Goal: Contribute content: Add original content to the website for others to see

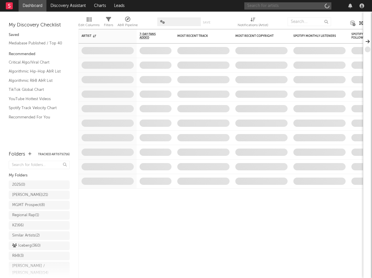
click at [294, 6] on input "text" at bounding box center [287, 5] width 87 height 7
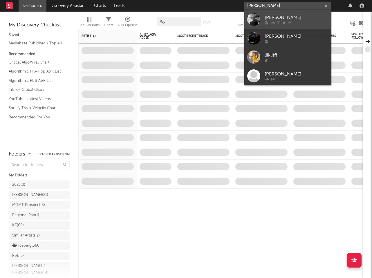
type input "[PERSON_NAME]"
click at [312, 19] on div "[PERSON_NAME]" at bounding box center [297, 17] width 64 height 7
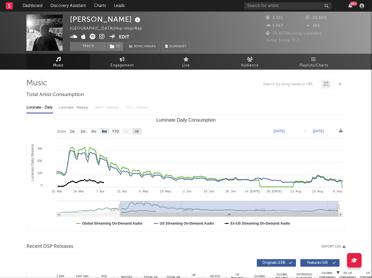
click at [135, 131] on text "All" at bounding box center [137, 131] width 4 height 4
select select "All"
type input "[DATE]"
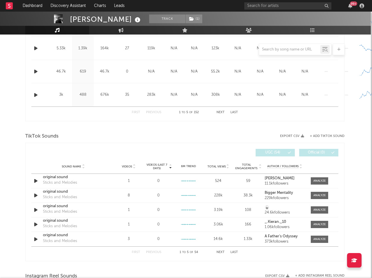
scroll to position [300, 1]
click at [36, 180] on icon "button" at bounding box center [36, 180] width 6 height 7
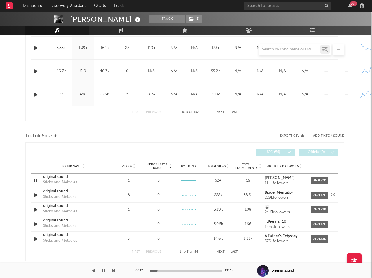
click at [37, 192] on icon "button" at bounding box center [36, 194] width 6 height 7
click at [35, 195] on icon "button" at bounding box center [36, 194] width 6 height 7
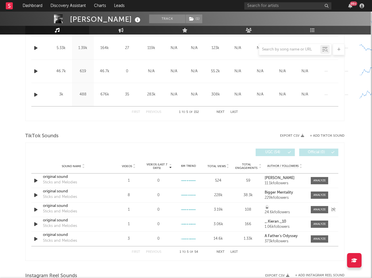
click at [35, 209] on icon "button" at bounding box center [36, 209] width 6 height 7
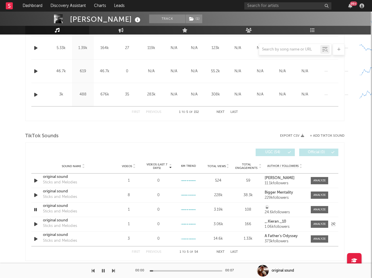
click at [35, 224] on icon "button" at bounding box center [36, 223] width 6 height 7
click at [37, 225] on icon "button" at bounding box center [36, 223] width 6 height 7
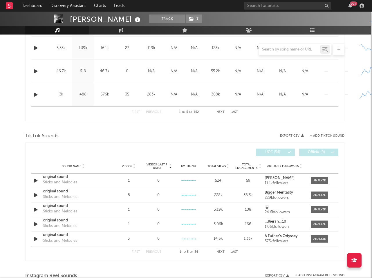
click at [333, 136] on button "+ Add TikTok Sound" at bounding box center [327, 135] width 35 height 3
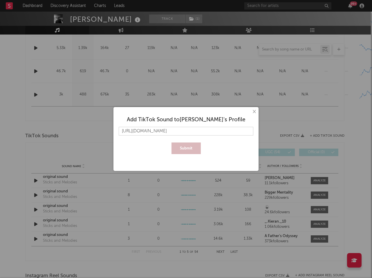
scroll to position [0, 9]
type input "[URL][DOMAIN_NAME]"
click at [178, 148] on button "Submit" at bounding box center [185, 148] width 29 height 12
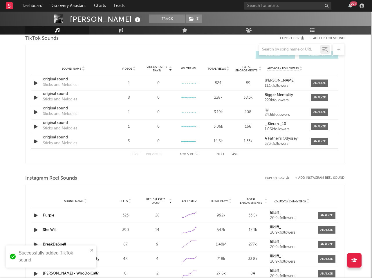
scroll to position [410, 1]
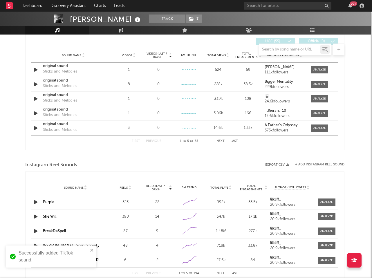
click at [58, 252] on div "Successfully added TikTok sound." at bounding box center [54, 256] width 70 height 14
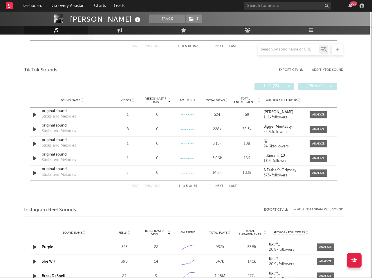
scroll to position [364, 2]
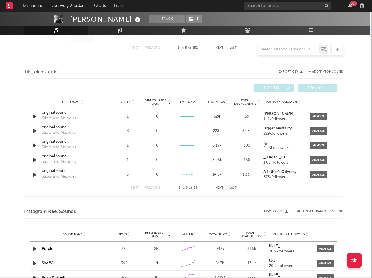
click at [222, 190] on div "First Previous 1 to 5 of 55 Next Last" at bounding box center [184, 187] width 106 height 11
click at [222, 186] on button "Next" at bounding box center [219, 187] width 8 height 3
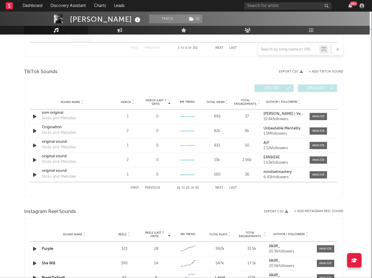
click at [222, 186] on button "Next" at bounding box center [219, 187] width 8 height 3
click at [35, 143] on icon "button" at bounding box center [35, 145] width 6 height 7
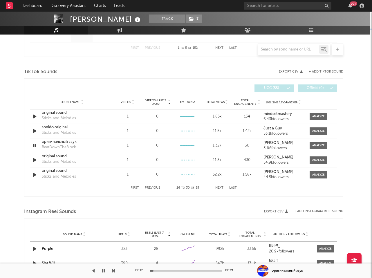
click at [219, 185] on div "First Previous 26 to 30 of 55 Next Last" at bounding box center [184, 187] width 106 height 11
click at [219, 188] on button "Next" at bounding box center [219, 187] width 8 height 3
click at [31, 146] on div at bounding box center [35, 145] width 10 height 7
click at [32, 146] on icon "button" at bounding box center [35, 145] width 6 height 7
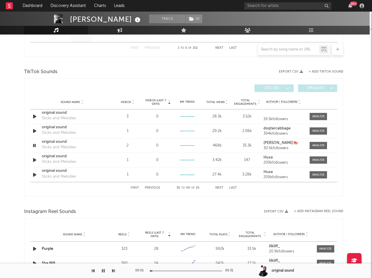
click at [219, 186] on button "Next" at bounding box center [219, 187] width 8 height 3
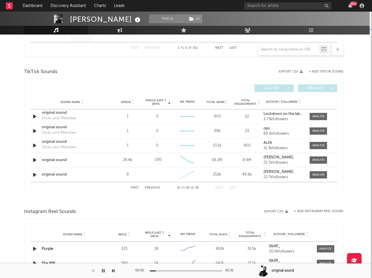
click at [219, 186] on button "Next" at bounding box center [219, 187] width 8 height 3
click at [136, 186] on button "First" at bounding box center [135, 187] width 8 height 3
click at [35, 116] on icon "button" at bounding box center [35, 116] width 6 height 7
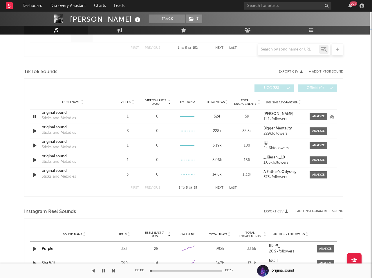
click at [36, 114] on icon "button" at bounding box center [35, 116] width 6 height 7
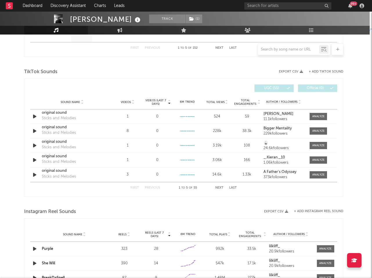
click at [317, 72] on button "+ Add TikTok Sound" at bounding box center [326, 71] width 35 height 3
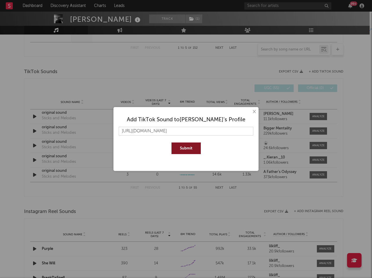
scroll to position [0, 9]
type input "[URL][DOMAIN_NAME]"
click at [189, 144] on button "Submit" at bounding box center [185, 148] width 29 height 12
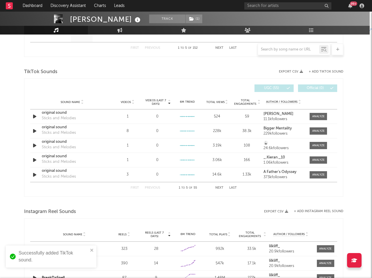
click at [40, 248] on div "Successfully added TikTok sound." at bounding box center [49, 256] width 82 height 17
click at [220, 188] on button "Next" at bounding box center [219, 187] width 8 height 3
click at [219, 187] on button "Next" at bounding box center [219, 187] width 8 height 3
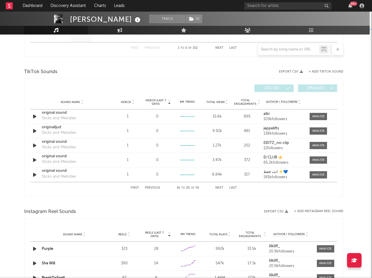
click at [219, 187] on button "Next" at bounding box center [219, 187] width 8 height 3
click at [34, 116] on icon "button" at bounding box center [35, 116] width 6 height 7
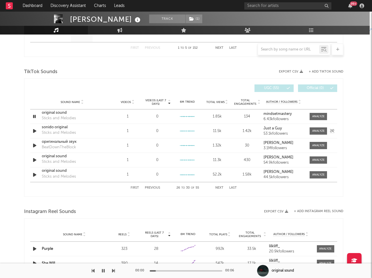
click at [34, 133] on icon "button" at bounding box center [35, 130] width 6 height 7
click at [34, 148] on icon "button" at bounding box center [35, 145] width 6 height 7
click at [222, 188] on button "Next" at bounding box center [219, 187] width 8 height 3
click at [34, 114] on icon "button" at bounding box center [35, 116] width 6 height 7
click at [34, 127] on div "Sound Name original sound - [PERSON_NAME] Sticks and Melodies Videos 1 Videos (…" at bounding box center [183, 131] width 307 height 14
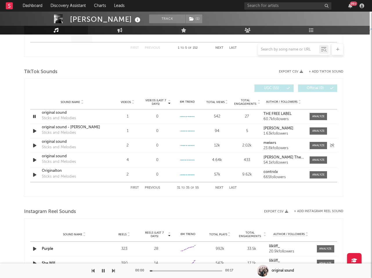
click at [32, 148] on icon "button" at bounding box center [35, 145] width 6 height 7
click at [34, 159] on icon "button" at bounding box center [35, 159] width 6 height 7
click at [34, 175] on icon "button" at bounding box center [35, 174] width 6 height 7
click at [220, 186] on button "Next" at bounding box center [219, 187] width 8 height 3
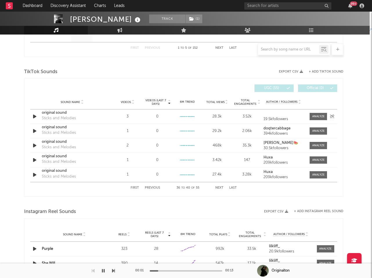
click at [35, 115] on icon "button" at bounding box center [35, 116] width 6 height 7
click at [34, 134] on icon "button" at bounding box center [35, 130] width 6 height 7
click at [35, 148] on icon "button" at bounding box center [35, 145] width 6 height 7
click at [218, 185] on div "First Previous 36 to 40 of 55 Next Last" at bounding box center [184, 187] width 106 height 11
click at [218, 188] on button "Next" at bounding box center [219, 187] width 8 height 3
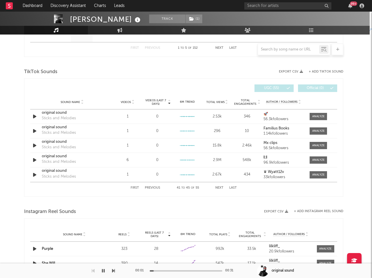
click at [218, 188] on button "Next" at bounding box center [219, 187] width 8 height 3
click at [34, 173] on icon "button" at bounding box center [35, 174] width 6 height 7
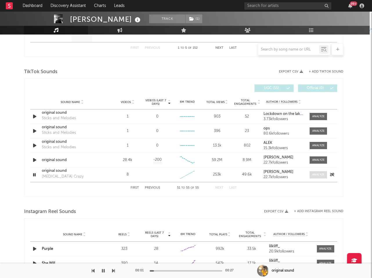
click at [320, 177] on span at bounding box center [317, 174] width 17 height 7
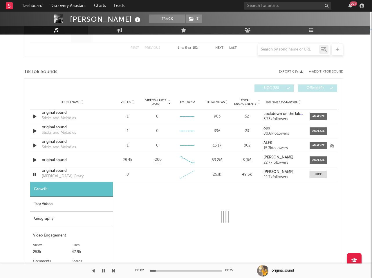
select select "1w"
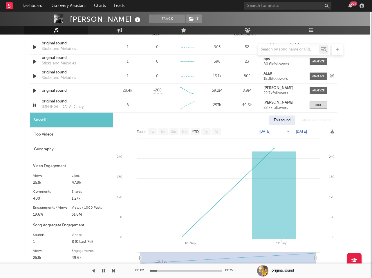
scroll to position [451, 2]
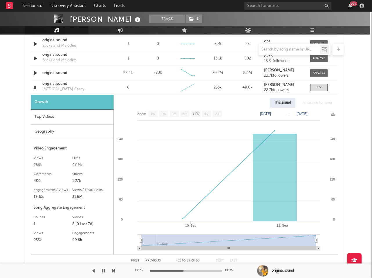
click at [102, 268] on icon "button" at bounding box center [103, 270] width 3 height 5
